Goal: Information Seeking & Learning: Learn about a topic

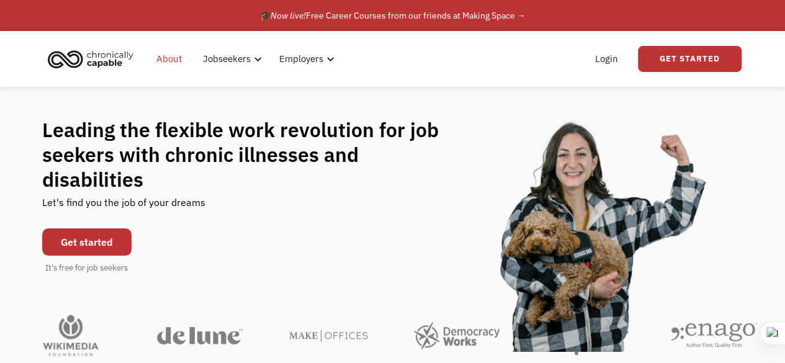
click at [168, 61] on link "About" at bounding box center [169, 59] width 40 height 40
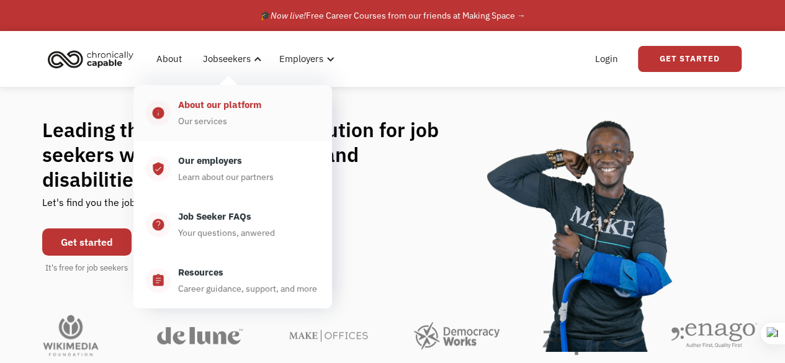
click at [211, 109] on div "About our platform" at bounding box center [219, 104] width 83 height 15
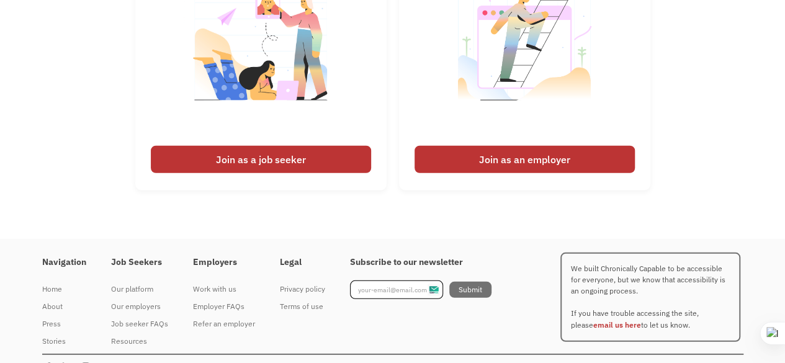
scroll to position [1709, 0]
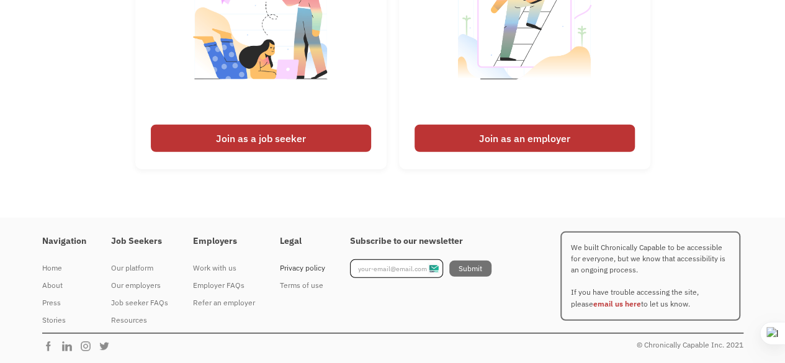
click at [295, 267] on div "Privacy policy" at bounding box center [302, 268] width 45 height 15
click at [303, 266] on div "Privacy policy" at bounding box center [302, 268] width 45 height 15
drag, startPoint x: 644, startPoint y: 344, endPoint x: 709, endPoint y: 347, distance: 64.6
click at [709, 347] on div "© Chronically Capable Inc. 2021" at bounding box center [690, 345] width 107 height 15
copy div "Chronically Capable"
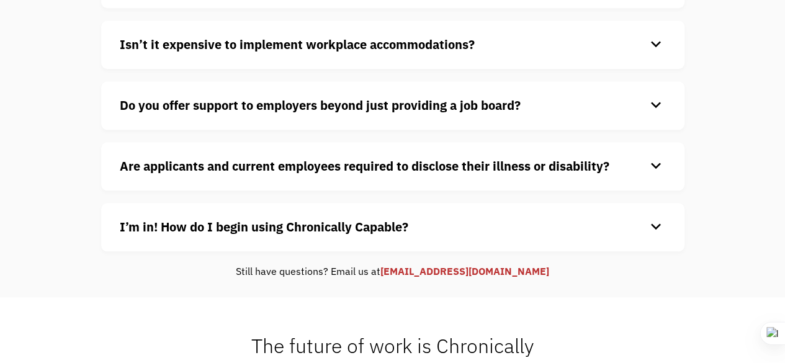
scroll to position [683, 0]
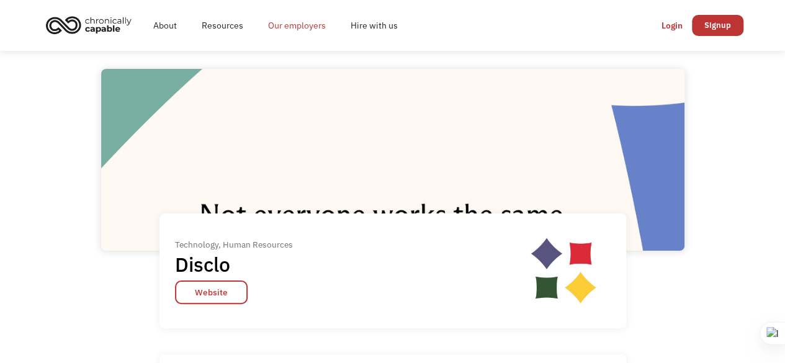
click at [307, 24] on link "Our employers" at bounding box center [297, 26] width 83 height 40
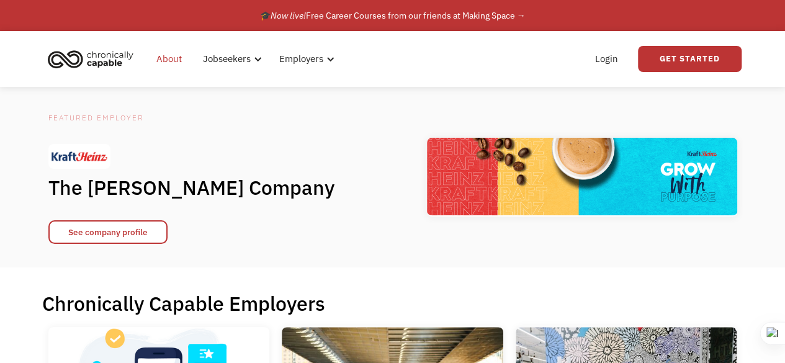
click at [160, 62] on link "About" at bounding box center [169, 59] width 40 height 40
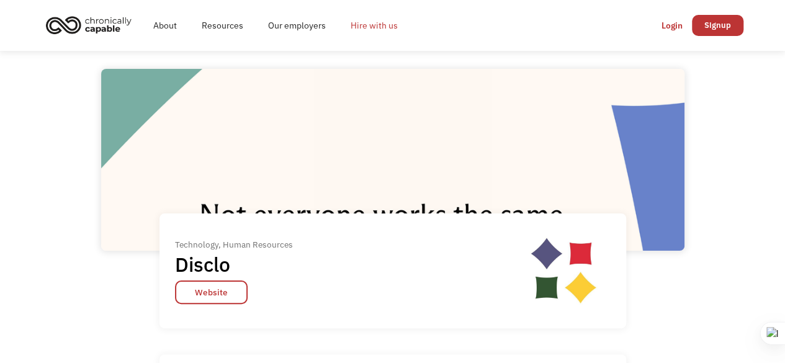
click at [380, 27] on link "Hire with us" at bounding box center [374, 26] width 72 height 40
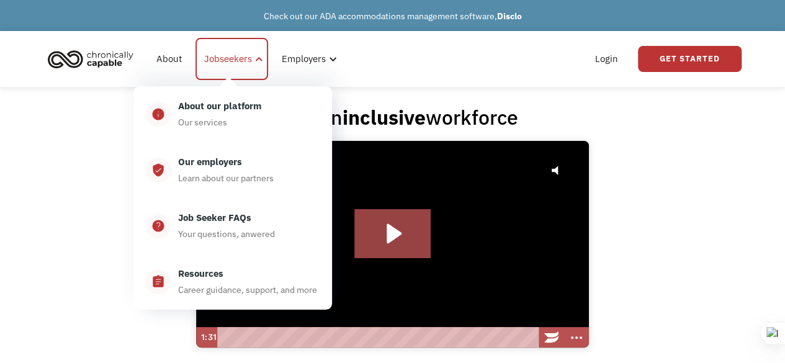
click at [243, 62] on div "Jobseekers" at bounding box center [228, 59] width 48 height 15
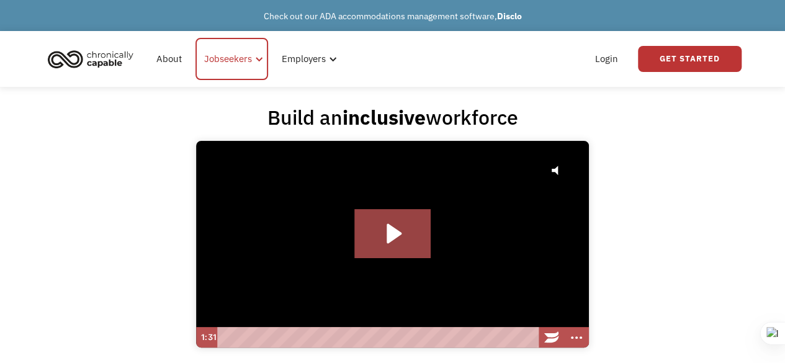
click at [243, 62] on div "Jobseekers" at bounding box center [228, 59] width 48 height 15
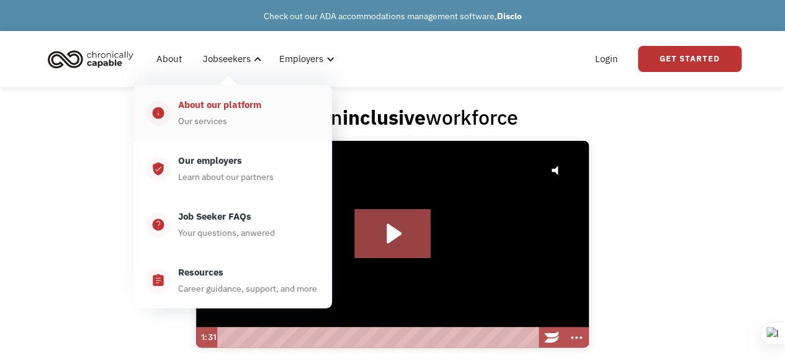
click at [221, 111] on div "About our platform" at bounding box center [219, 104] width 83 height 15
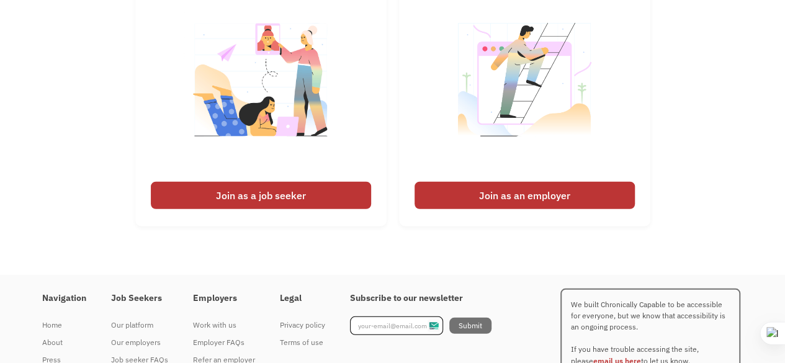
scroll to position [1709, 0]
